Goal: Information Seeking & Learning: Learn about a topic

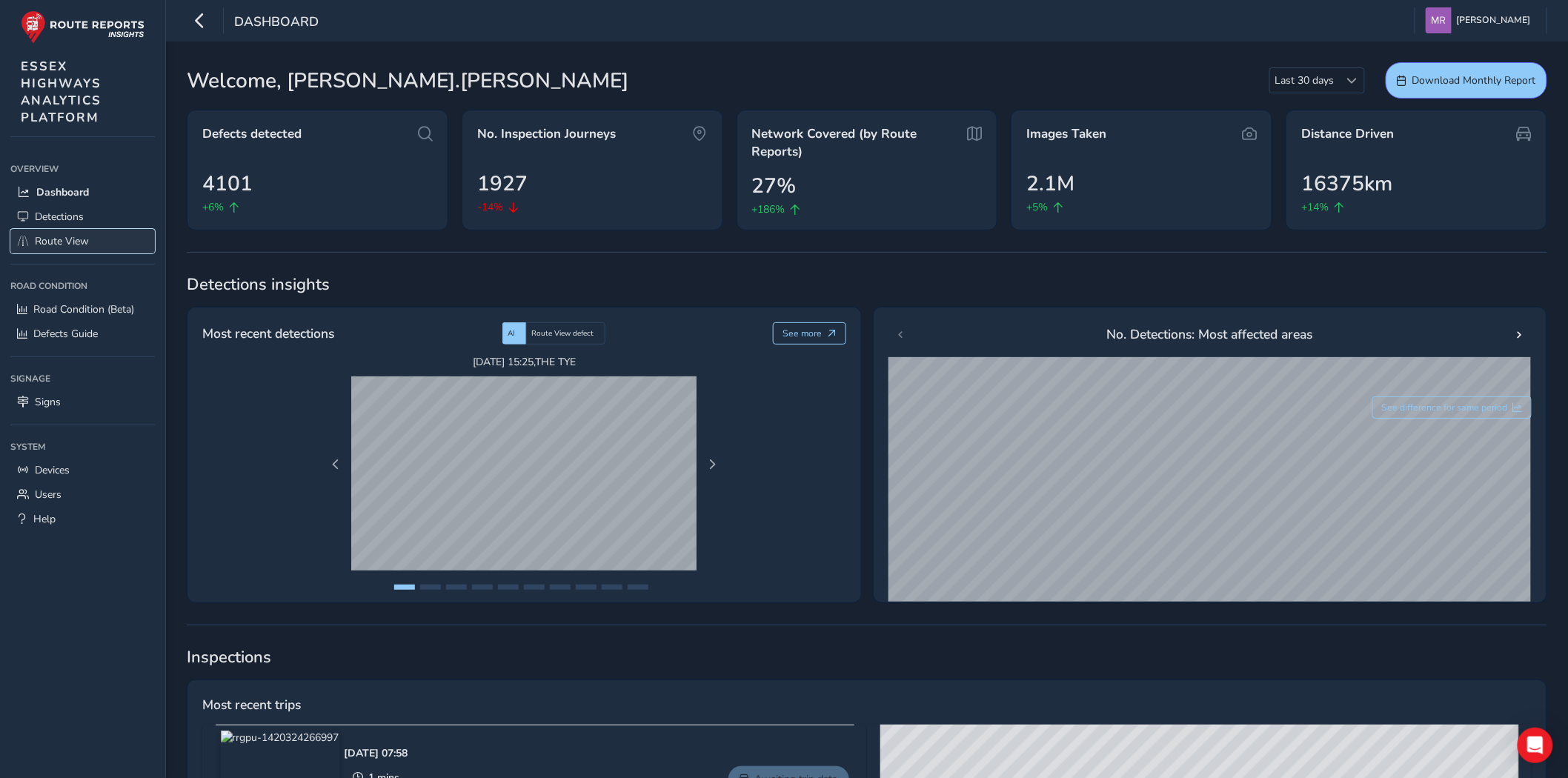
click at [71, 235] on span "Route View" at bounding box center [62, 241] width 54 height 14
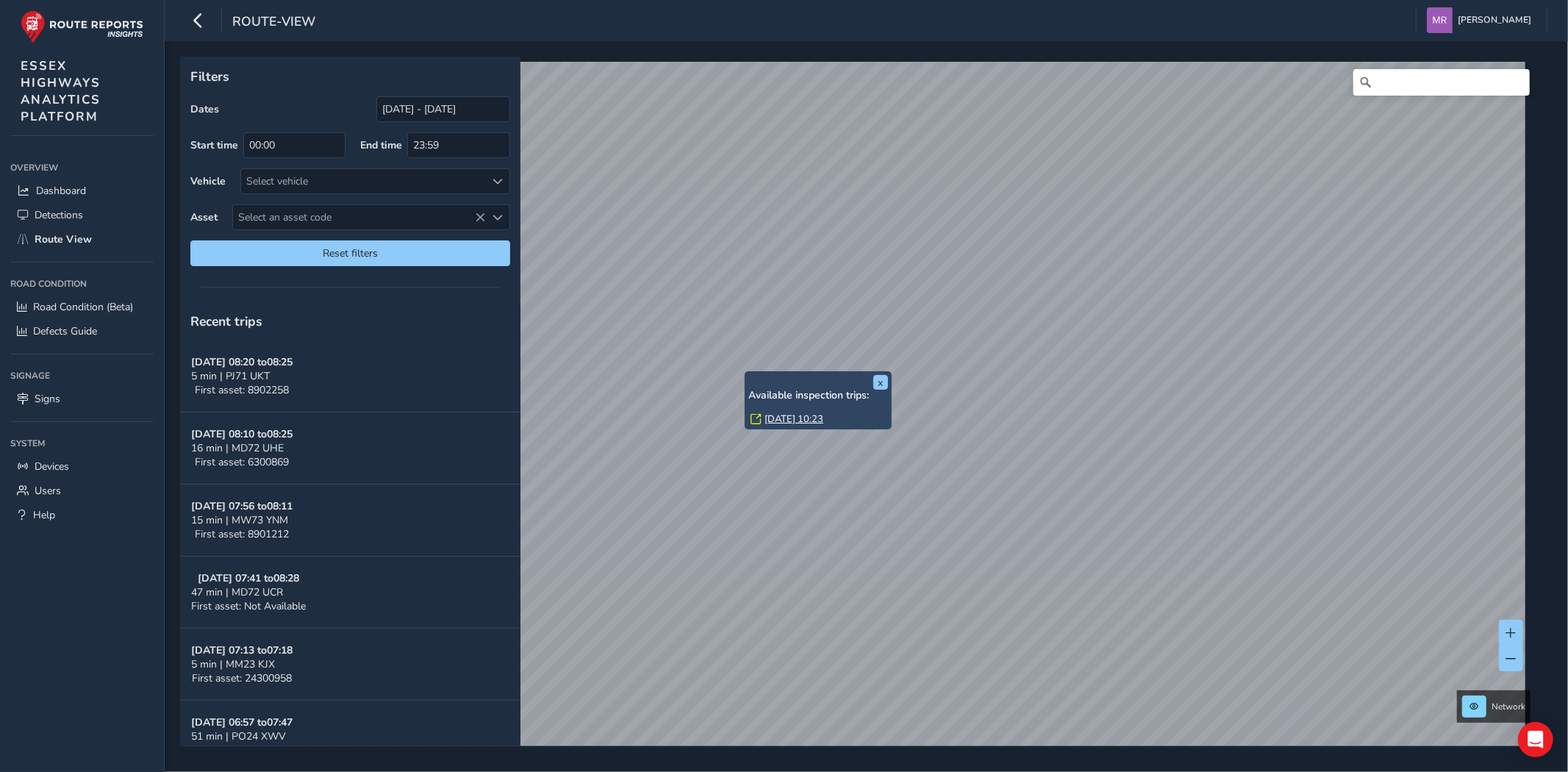
click at [795, 421] on link "[DATE] 10:23" at bounding box center [794, 420] width 59 height 14
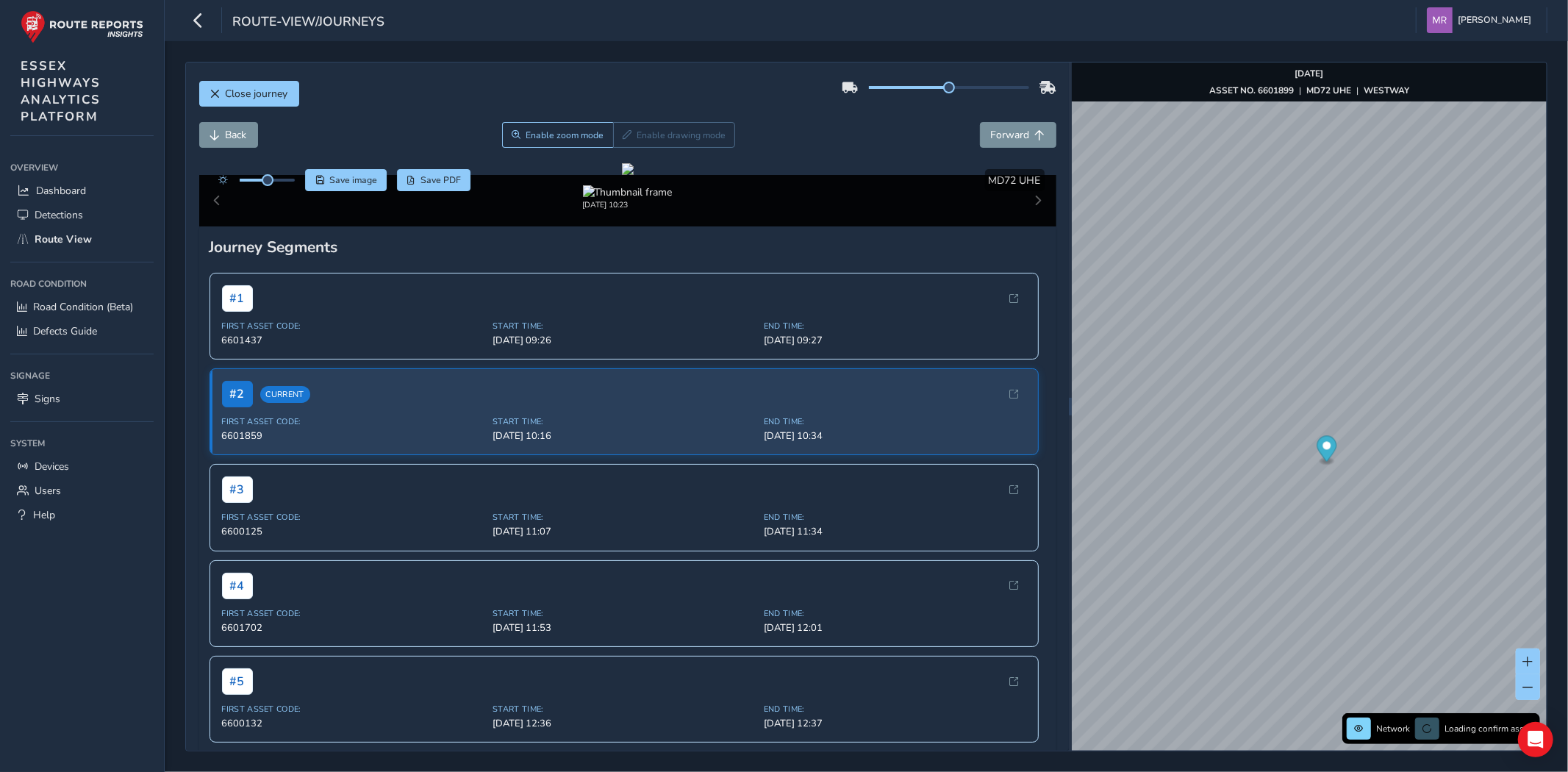
click at [288, 180] on div at bounding box center [267, 180] width 55 height 3
click at [217, 129] on button "Back" at bounding box center [229, 135] width 59 height 26
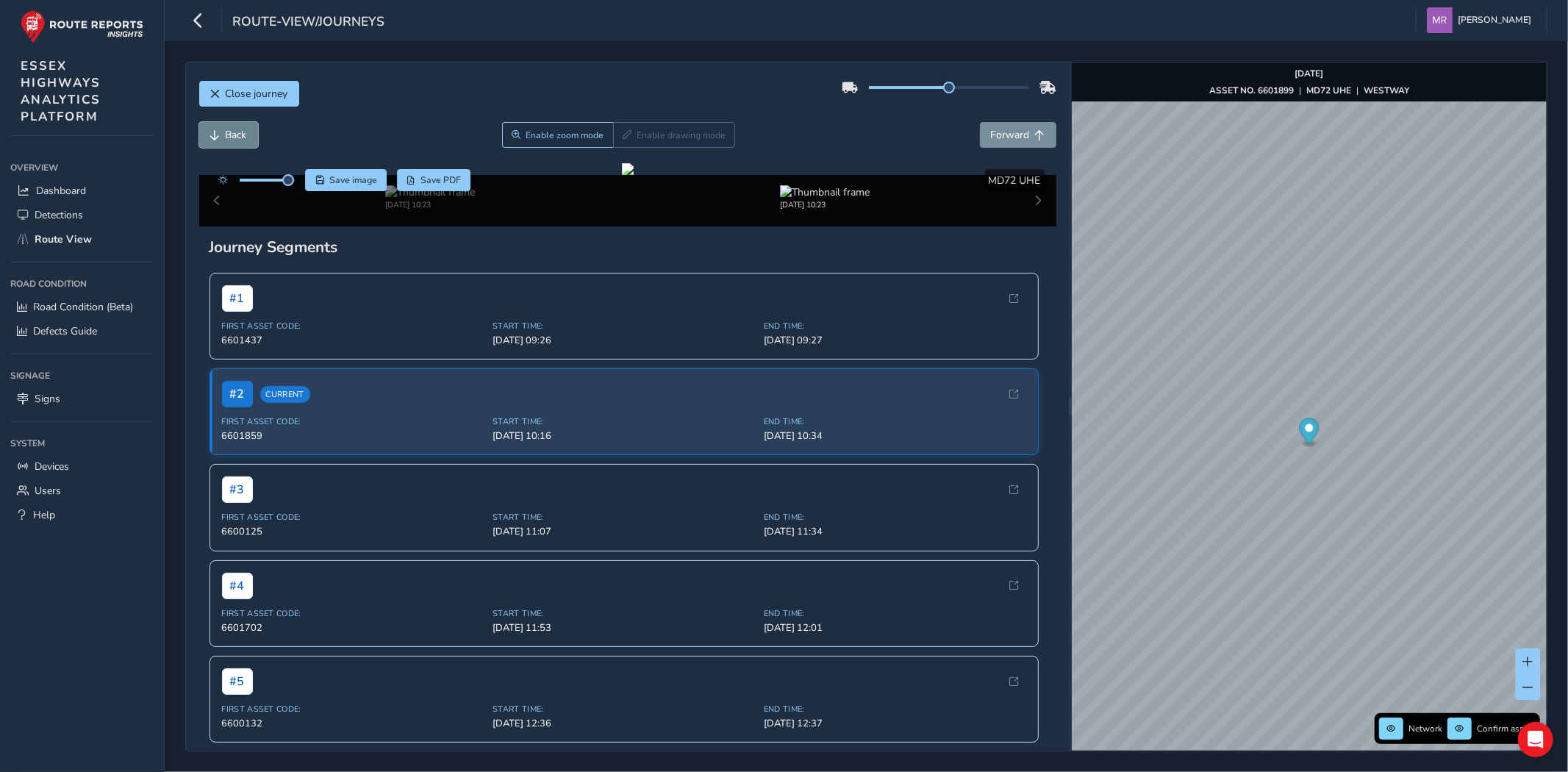
click at [217, 129] on button "Back" at bounding box center [229, 135] width 59 height 26
click at [991, 141] on span "Forward" at bounding box center [1011, 135] width 39 height 14
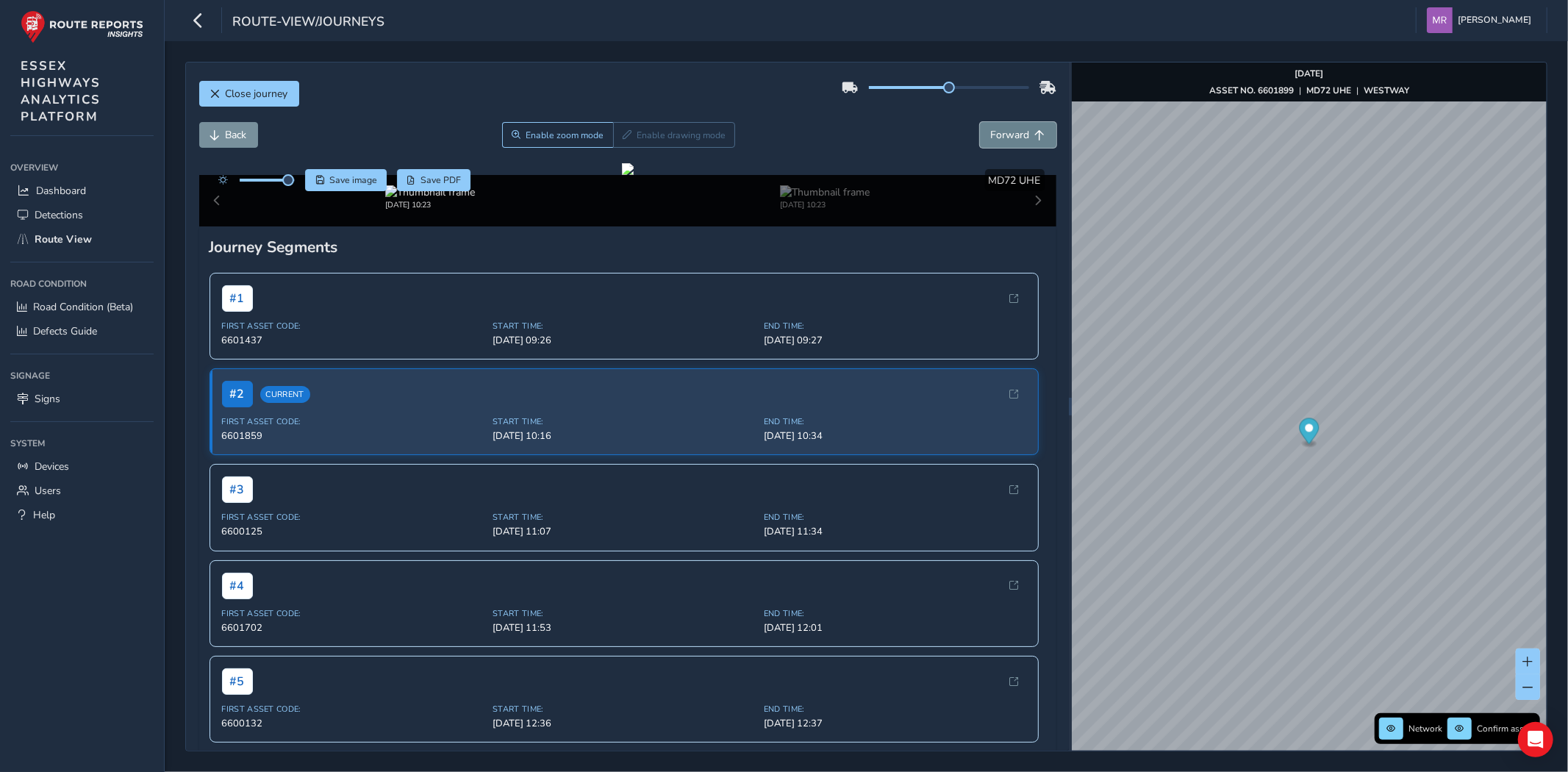
click at [991, 141] on span "Forward" at bounding box center [1011, 135] width 39 height 14
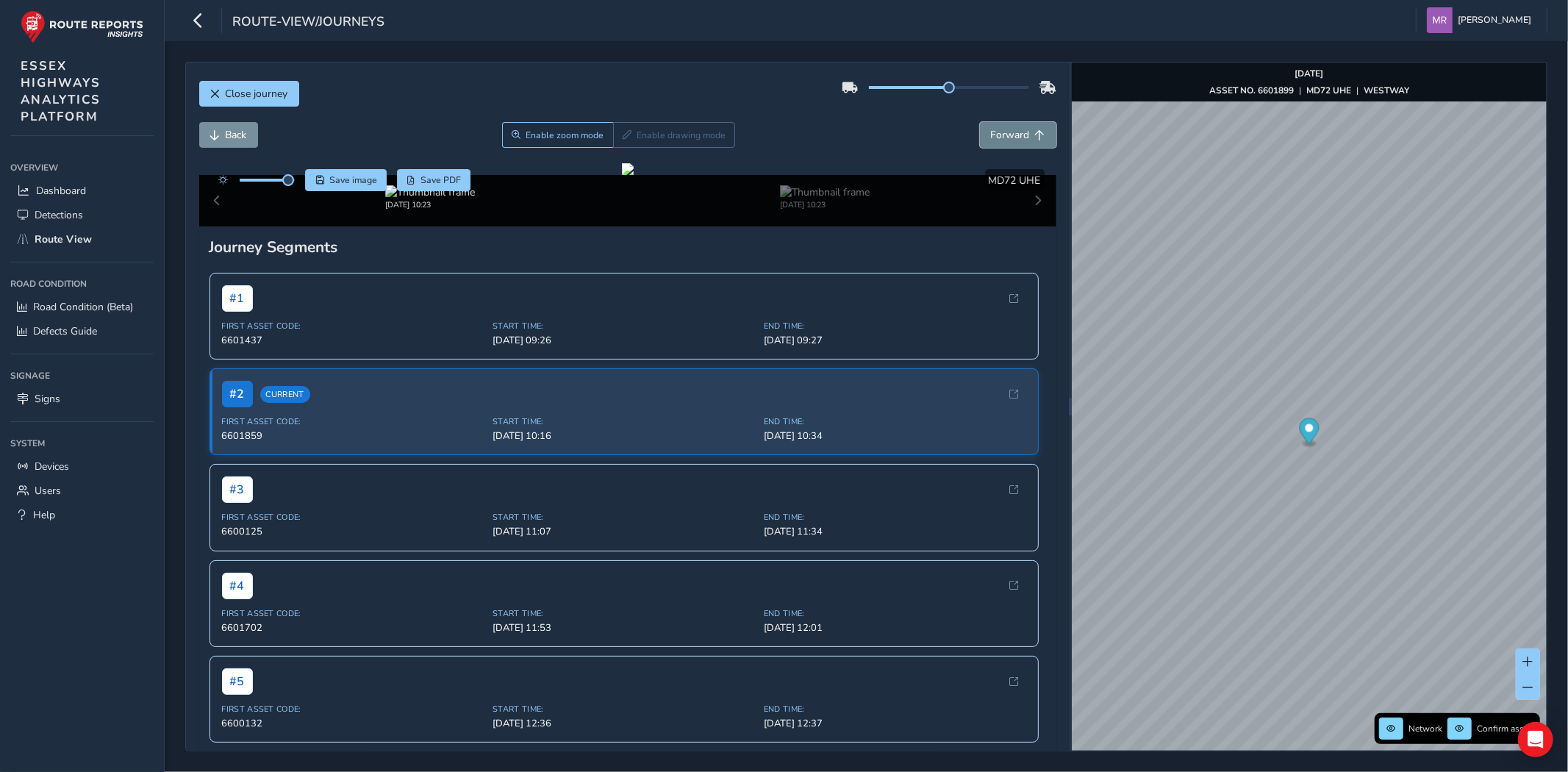
click at [991, 141] on span "Forward" at bounding box center [1011, 135] width 39 height 14
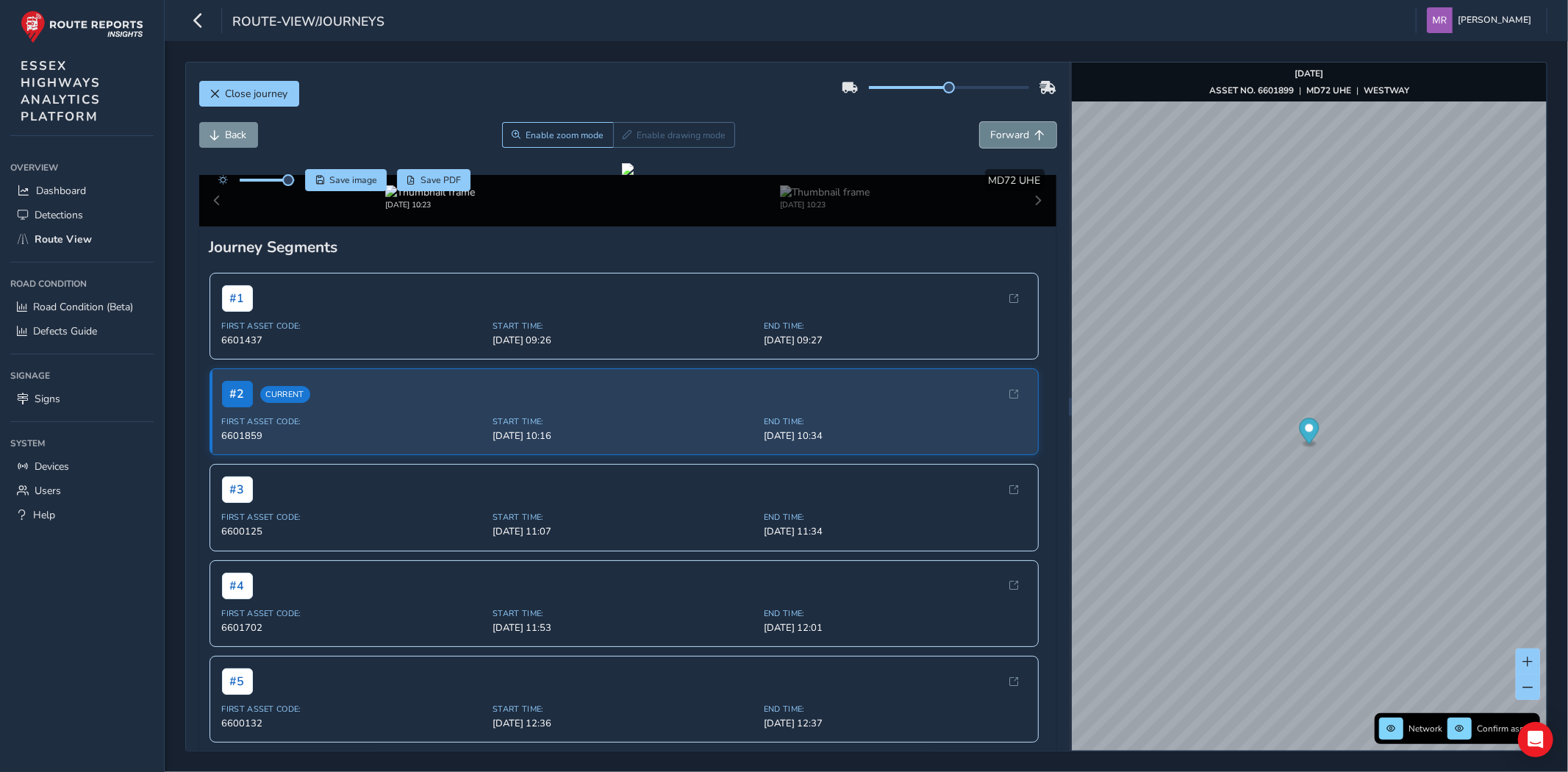
click at [991, 141] on span "Forward" at bounding box center [1011, 135] width 39 height 14
click at [222, 128] on button "Back" at bounding box center [229, 135] width 59 height 26
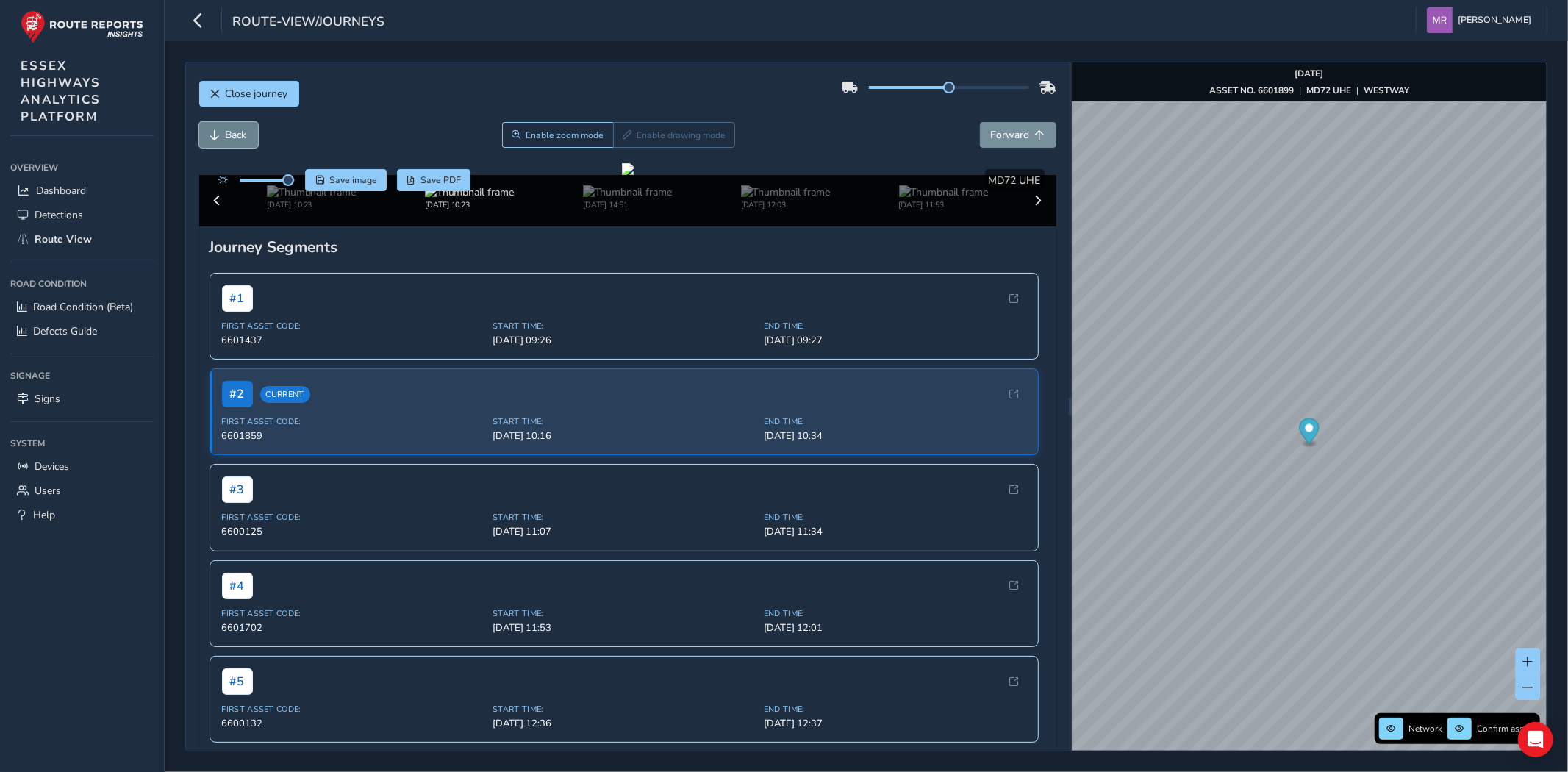
click at [222, 128] on button "Back" at bounding box center [229, 135] width 59 height 26
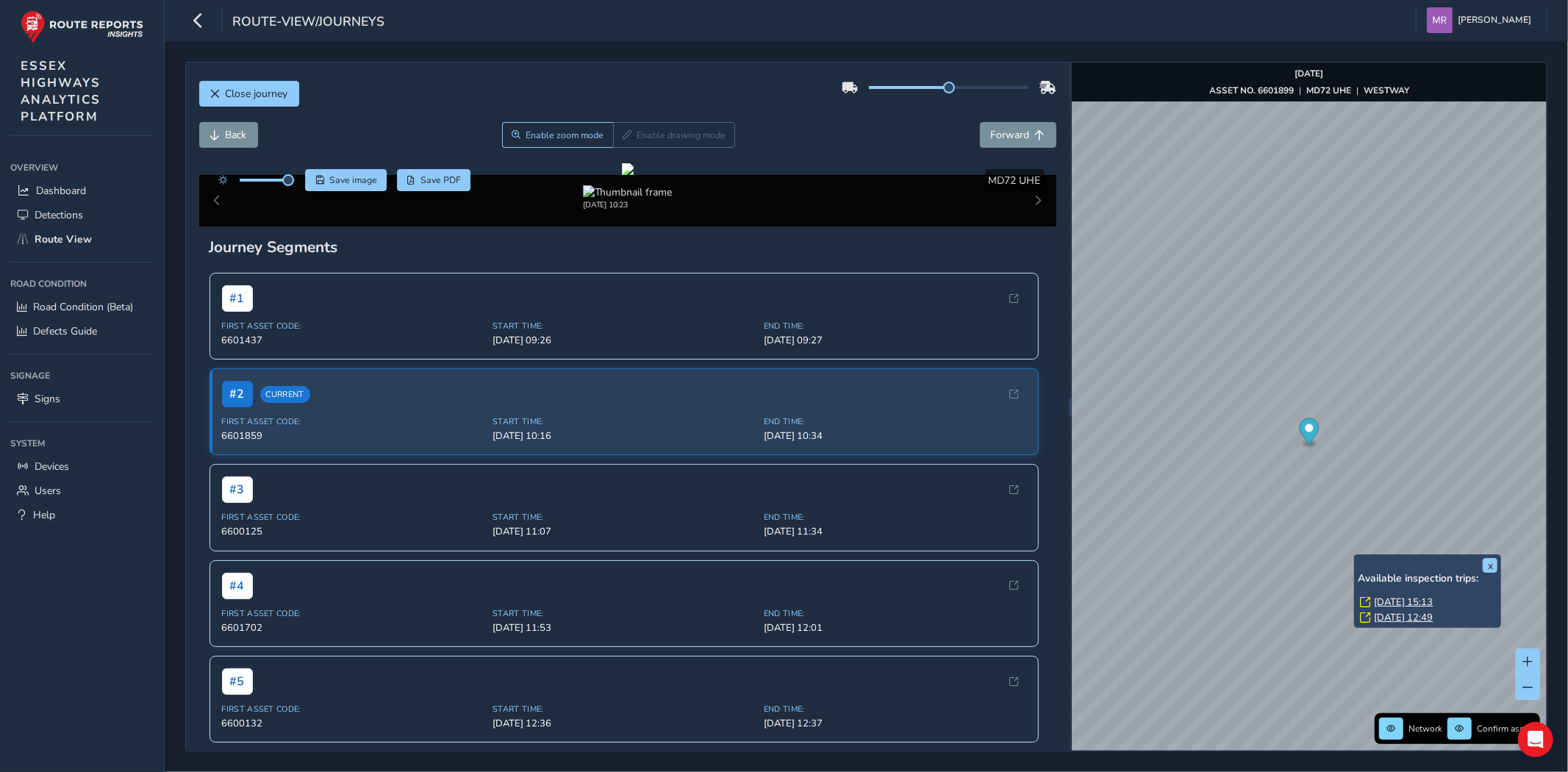
click at [1422, 603] on link "[DATE] 15:13" at bounding box center [1404, 603] width 59 height 14
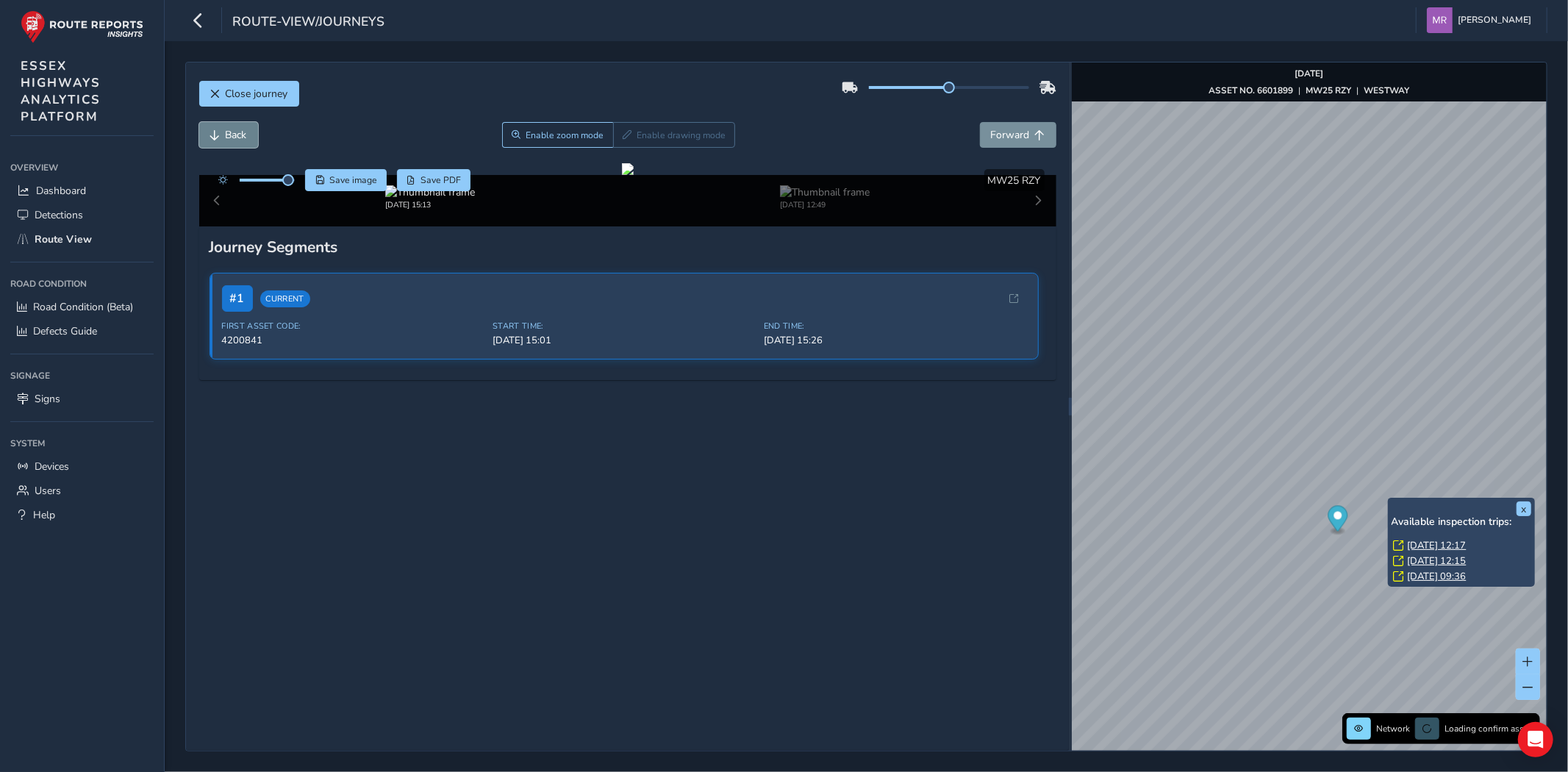
click at [226, 135] on span "Back" at bounding box center [236, 135] width 21 height 14
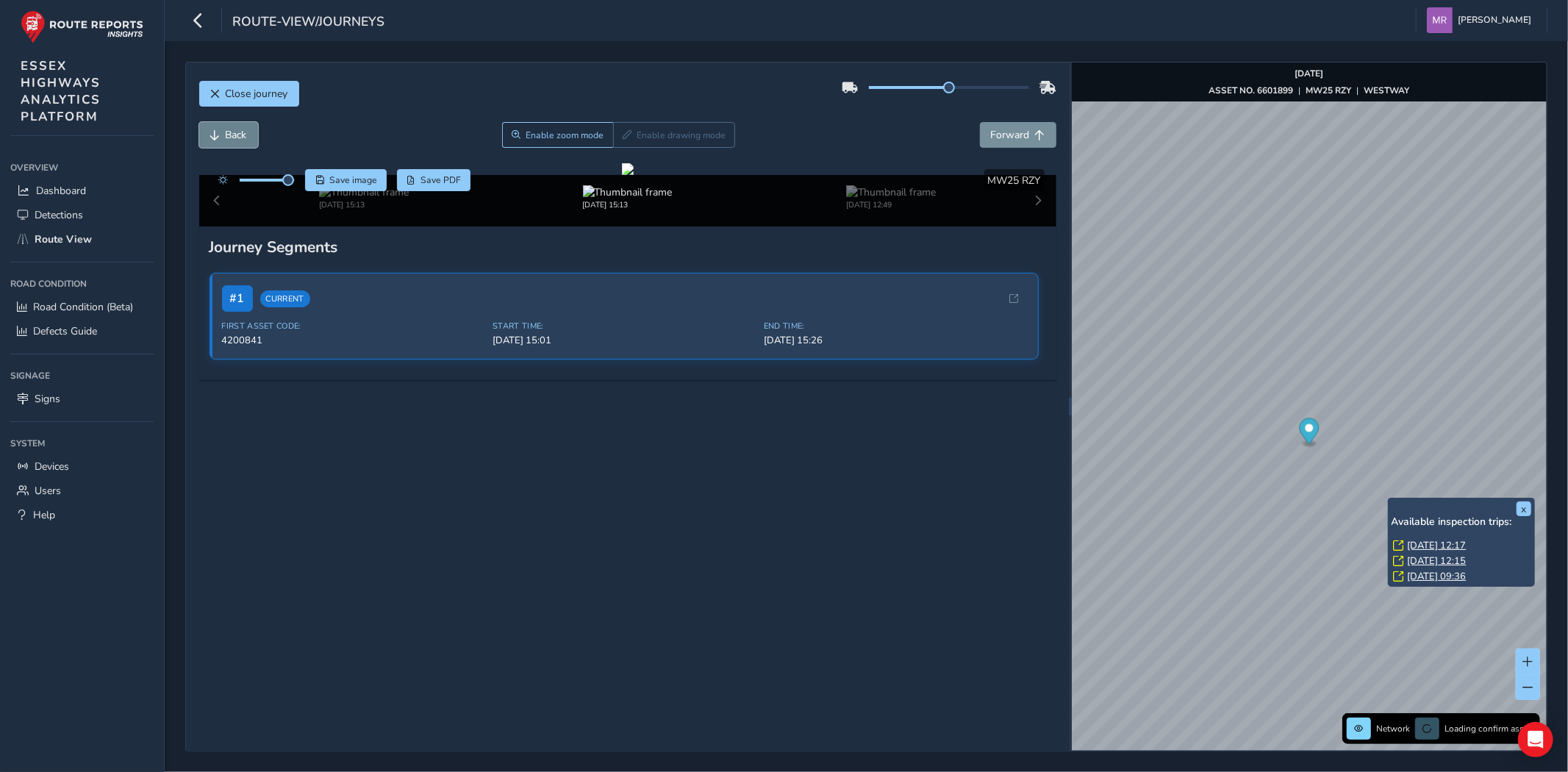
click at [226, 135] on span "Back" at bounding box center [236, 135] width 21 height 14
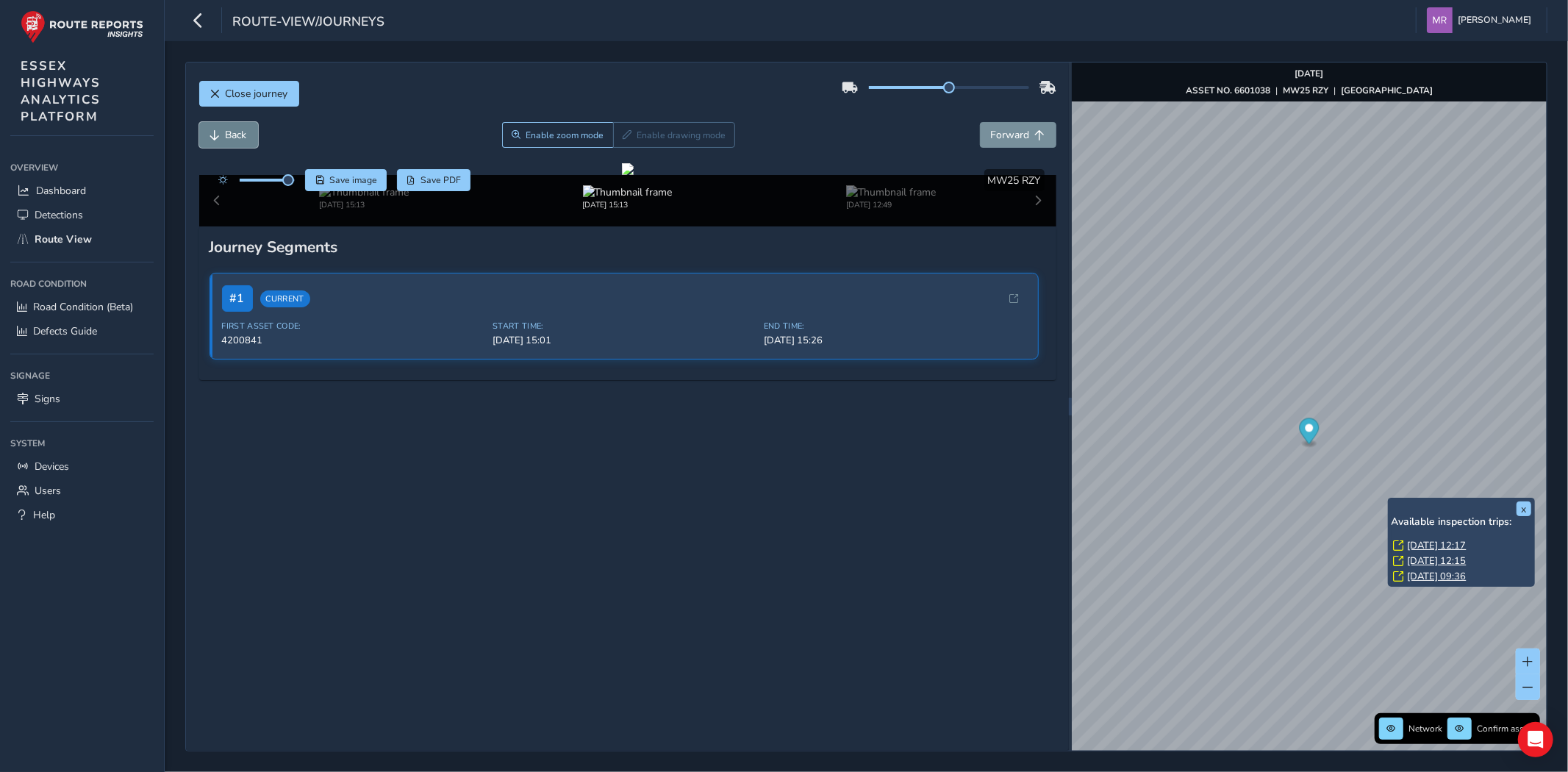
click at [226, 135] on span "Back" at bounding box center [236, 135] width 21 height 14
click at [1007, 130] on span "Forward" at bounding box center [1011, 135] width 39 height 14
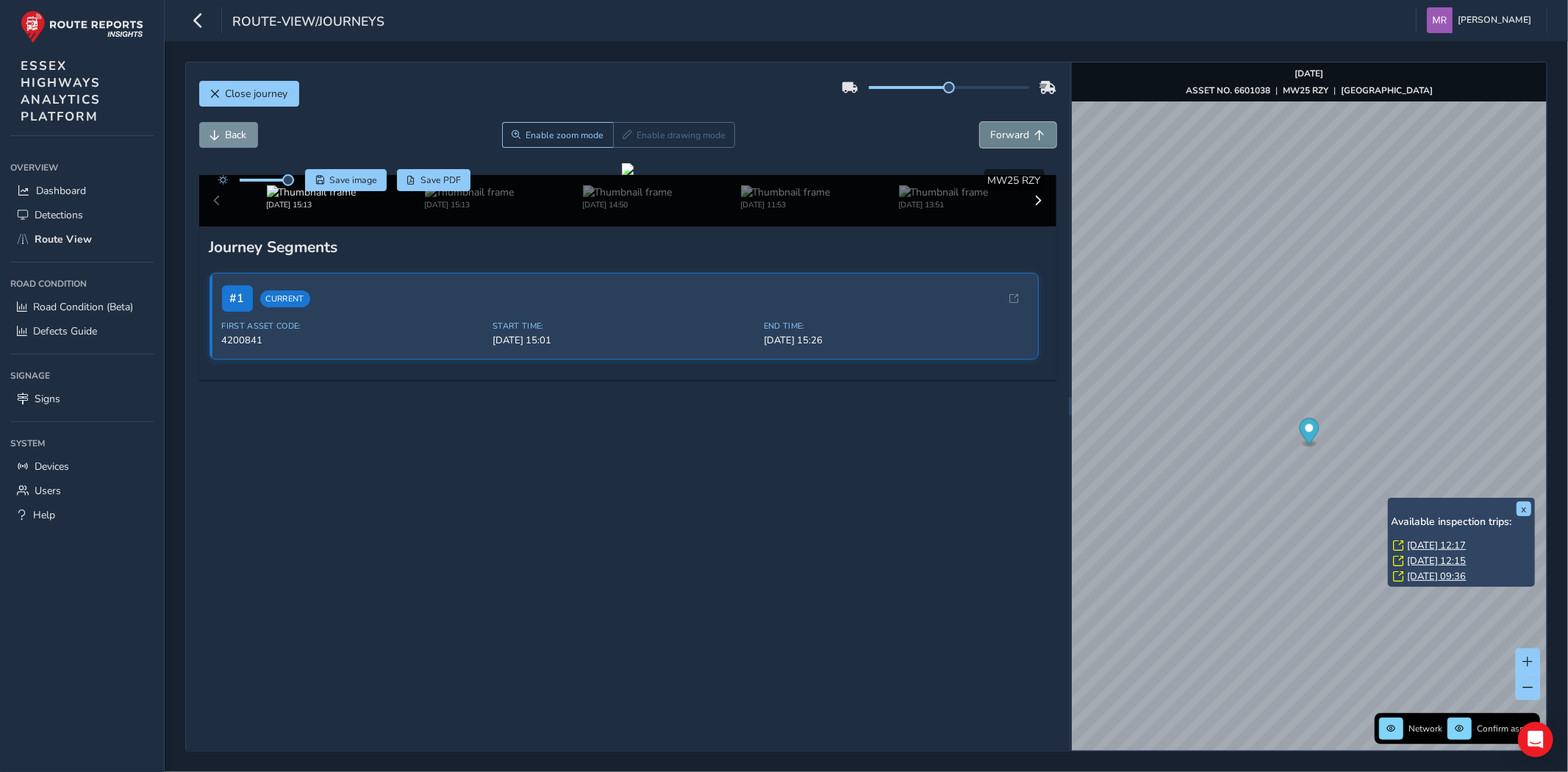
click at [1007, 130] on span "Forward" at bounding box center [1011, 135] width 39 height 14
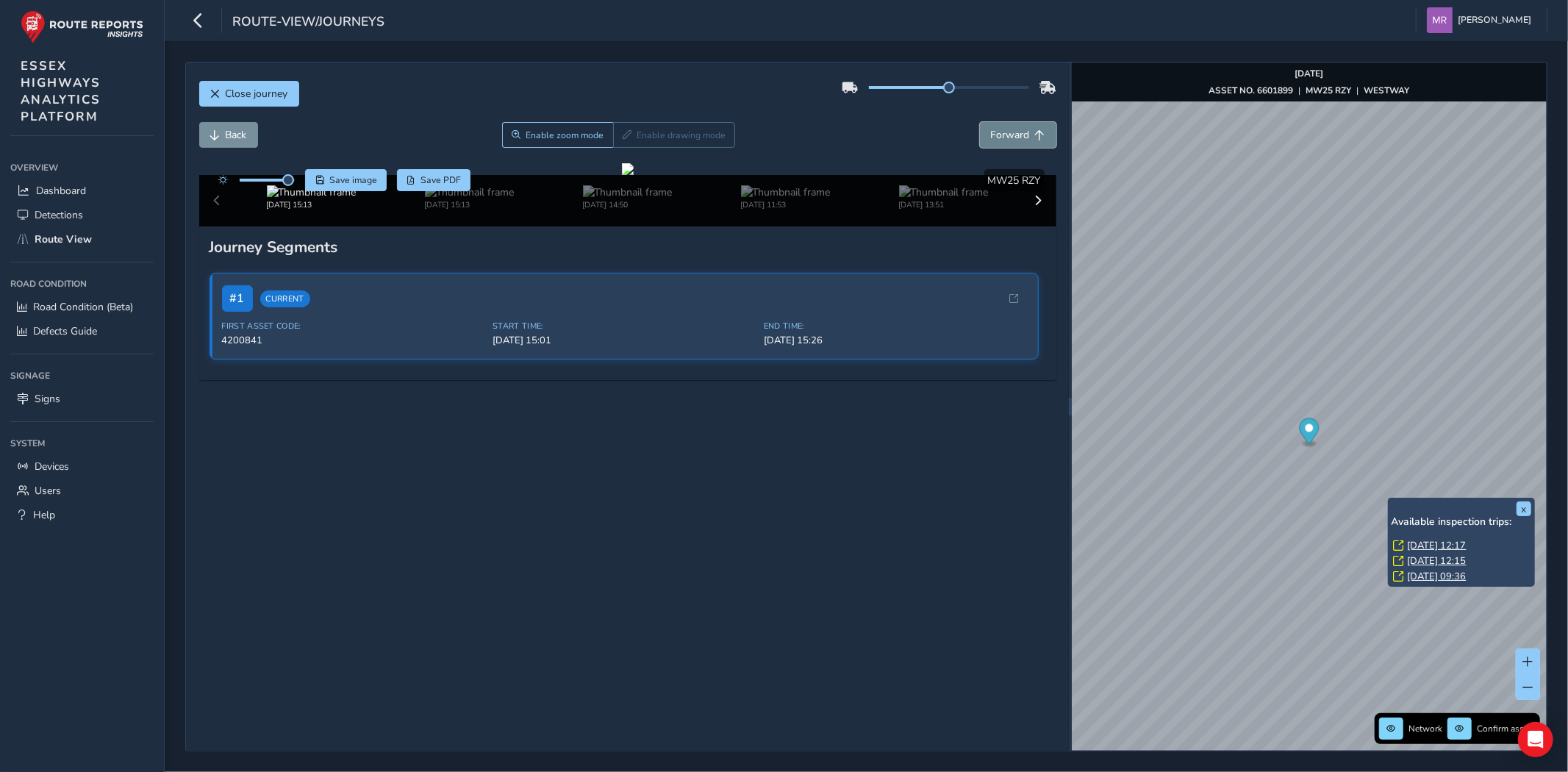
click at [1007, 130] on span "Forward" at bounding box center [1011, 135] width 39 height 14
click at [223, 130] on button "Back" at bounding box center [229, 135] width 59 height 26
click at [220, 130] on button "Back" at bounding box center [229, 135] width 59 height 26
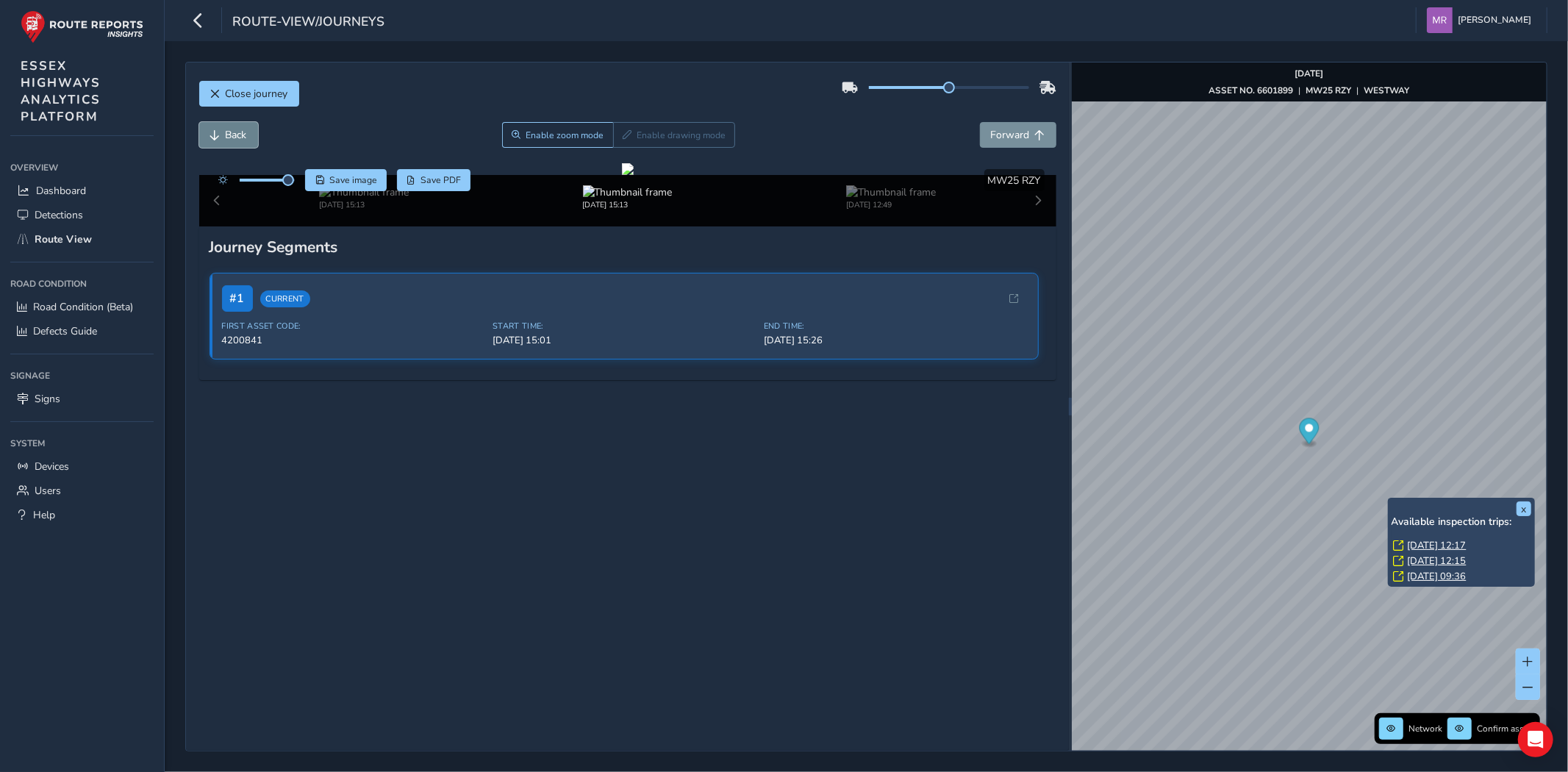
click at [220, 130] on button "Back" at bounding box center [229, 135] width 59 height 26
click at [239, 99] on span "Close journey" at bounding box center [256, 94] width 63 height 14
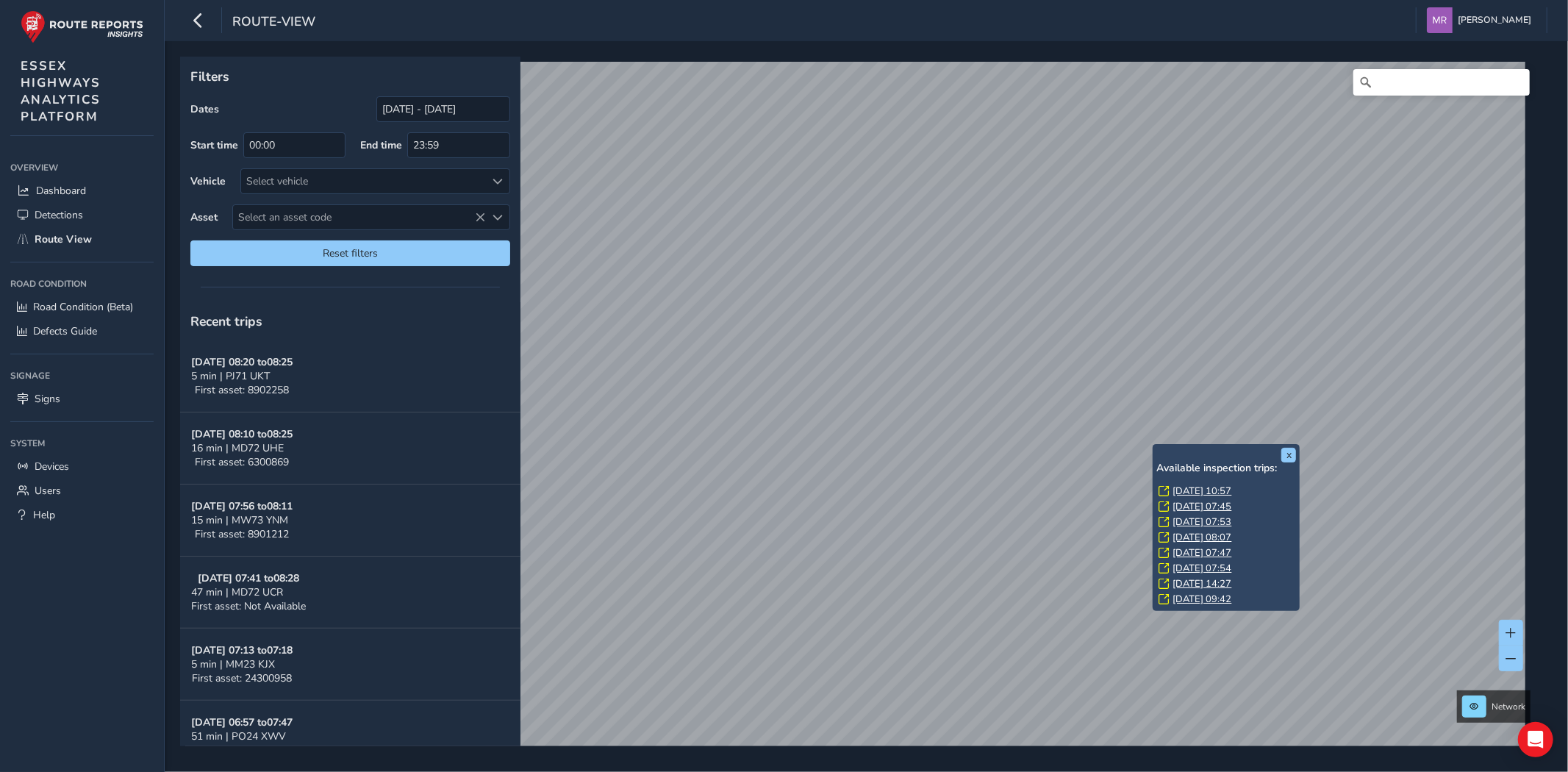
click at [1214, 488] on link "[DATE] 10:57" at bounding box center [1202, 491] width 59 height 14
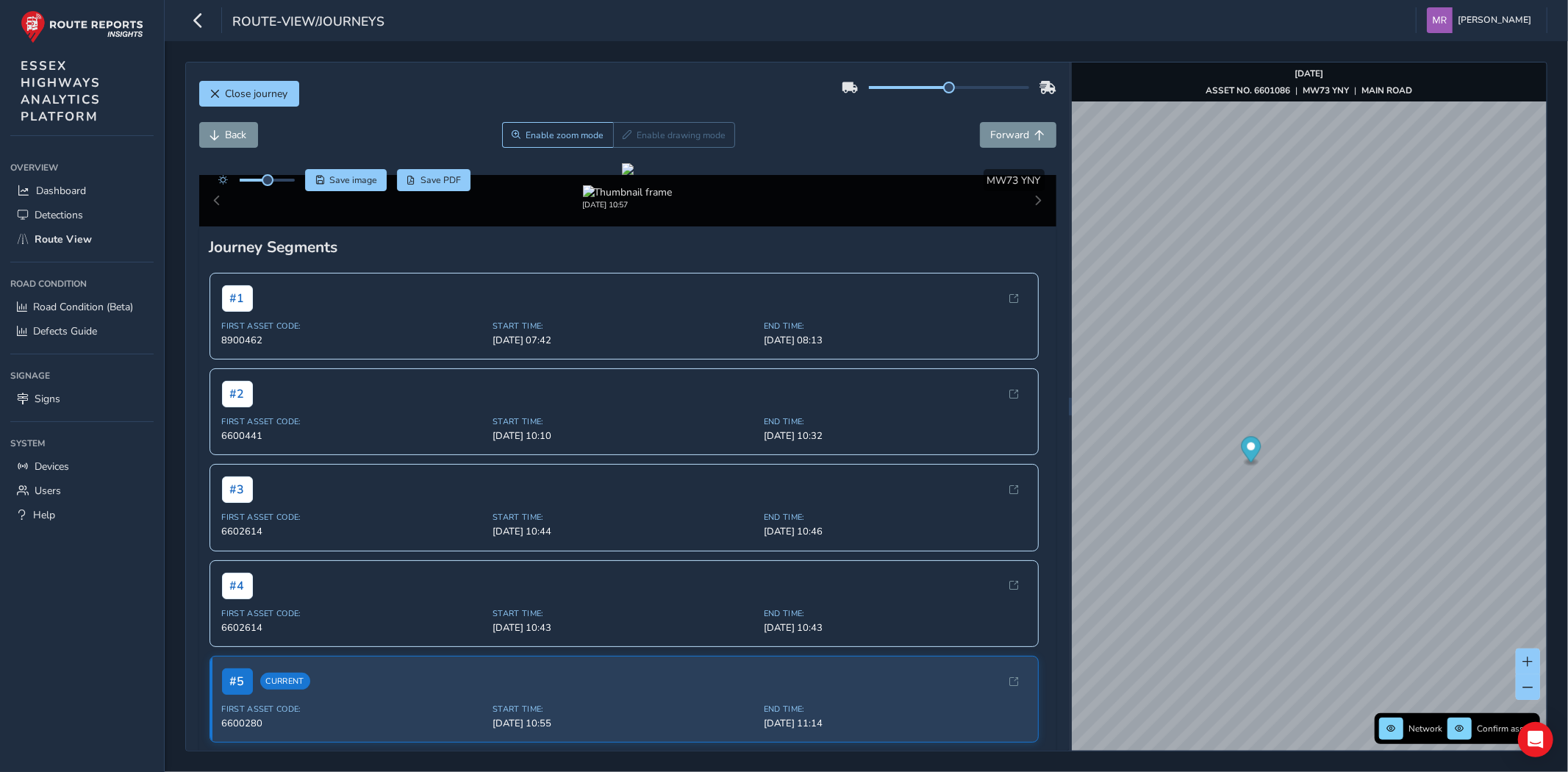
click at [295, 178] on div at bounding box center [253, 180] width 84 height 22
click at [289, 183] on div at bounding box center [253, 180] width 84 height 22
click at [282, 183] on div at bounding box center [253, 180] width 84 height 22
click at [280, 183] on div at bounding box center [253, 180] width 84 height 22
drag, startPoint x: 269, startPoint y: 183, endPoint x: 303, endPoint y: 183, distance: 34.0
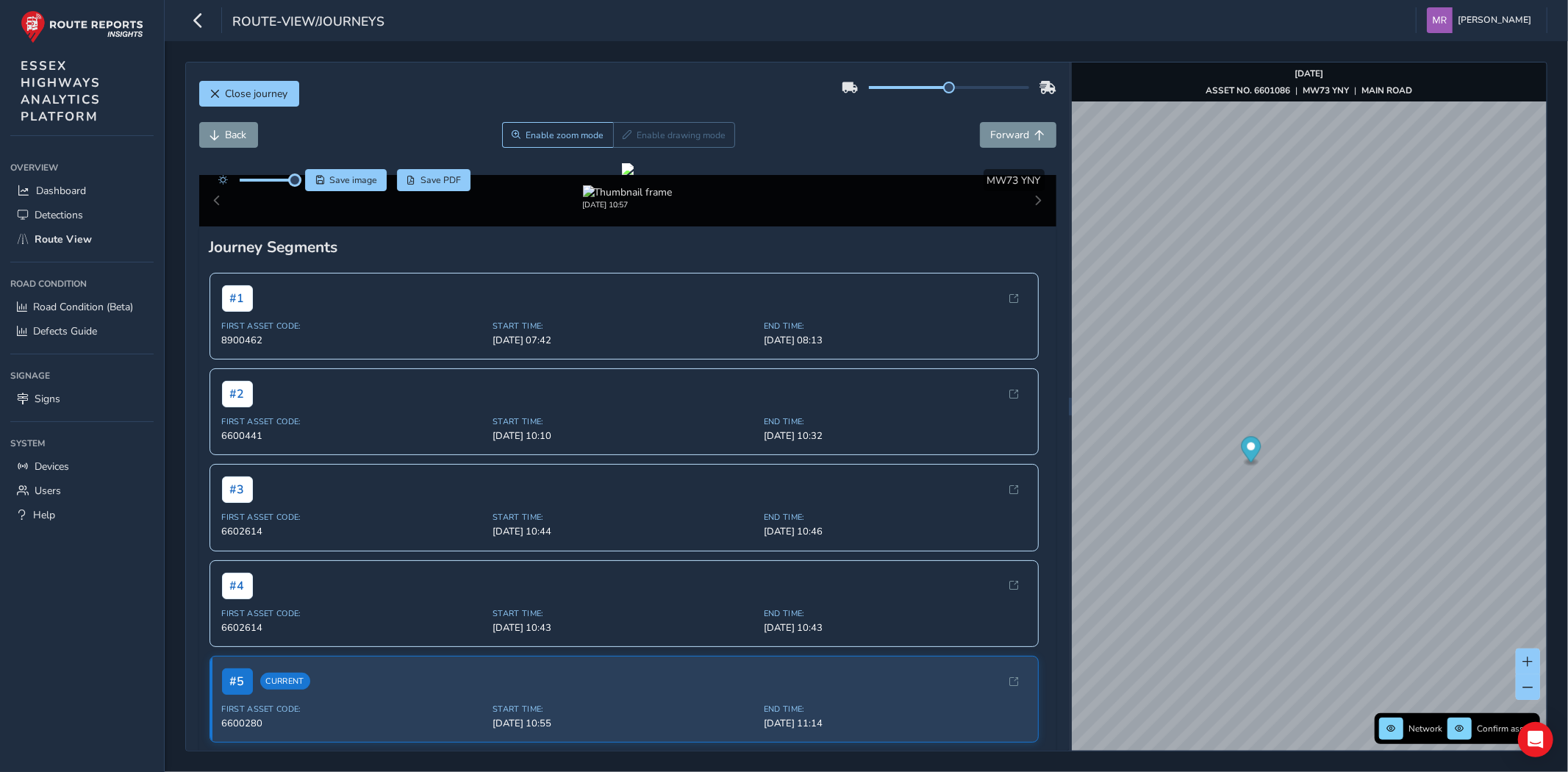
click at [303, 183] on div "Save image Save PDF" at bounding box center [341, 180] width 260 height 22
click at [238, 134] on span "Back" at bounding box center [236, 135] width 21 height 14
click at [995, 128] on button "Forward" at bounding box center [1017, 135] width 76 height 26
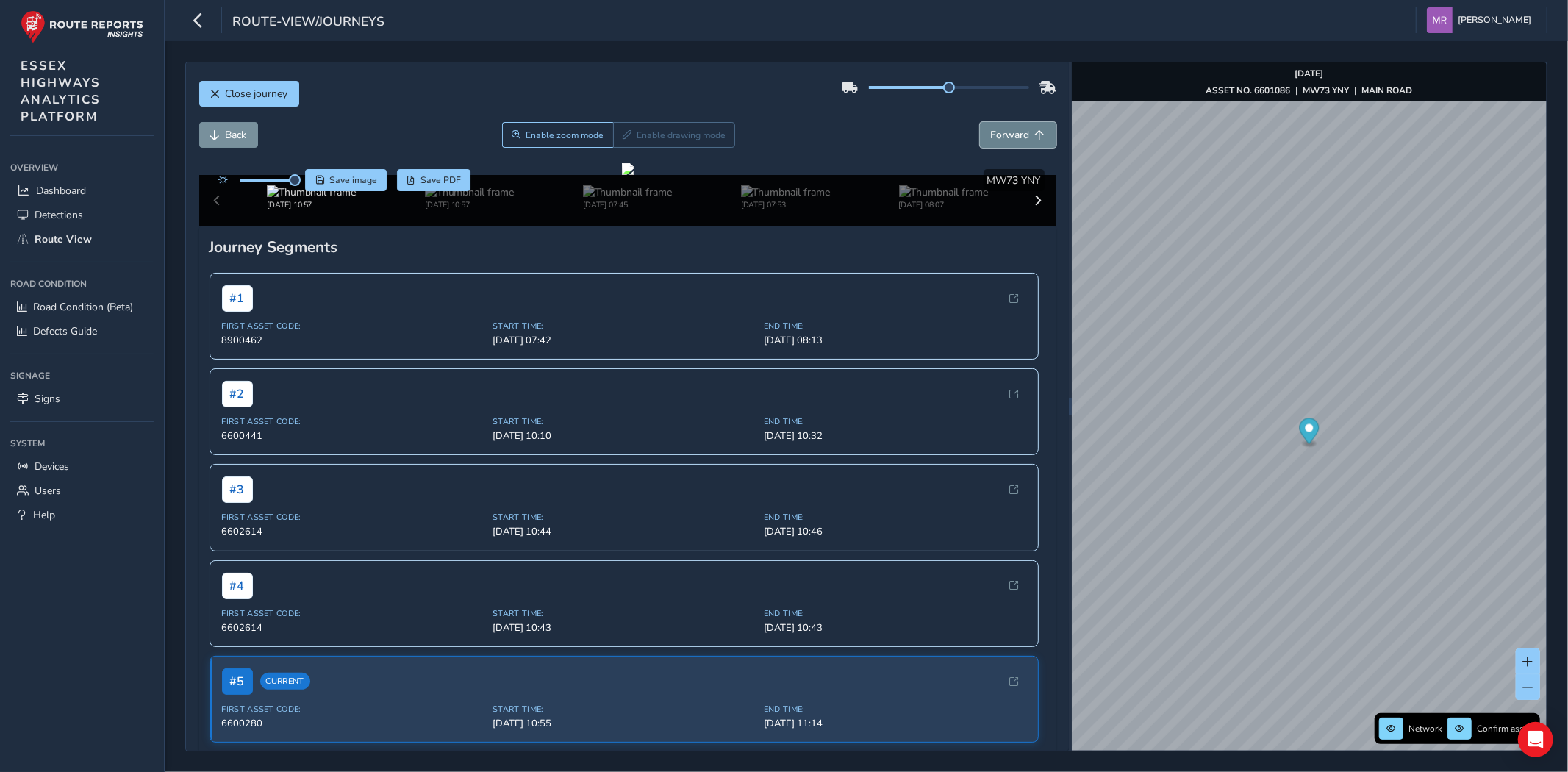
click at [995, 128] on button "Forward" at bounding box center [1017, 135] width 76 height 26
click at [235, 141] on span "Back" at bounding box center [236, 135] width 21 height 14
